Goal: Task Accomplishment & Management: Manage account settings

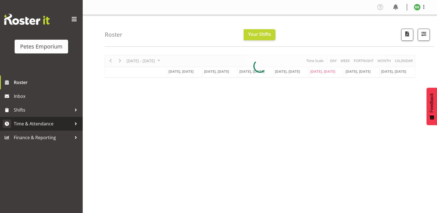
click at [47, 123] on span "Time & Attendance" at bounding box center [43, 124] width 58 height 8
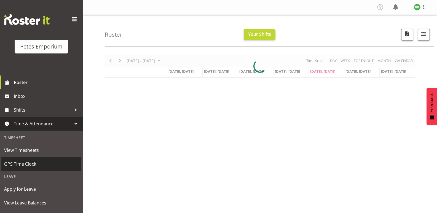
click at [33, 164] on span "GPS Time Clock" at bounding box center [41, 164] width 75 height 8
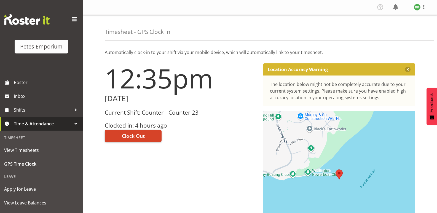
click at [139, 135] on span "Clock Out" at bounding box center [133, 135] width 23 height 7
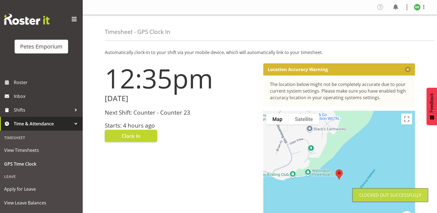
click at [418, 7] on img at bounding box center [417, 7] width 7 height 7
click at [401, 26] on link "Log Out" at bounding box center [400, 29] width 53 height 10
